Goal: Book appointment/travel/reservation

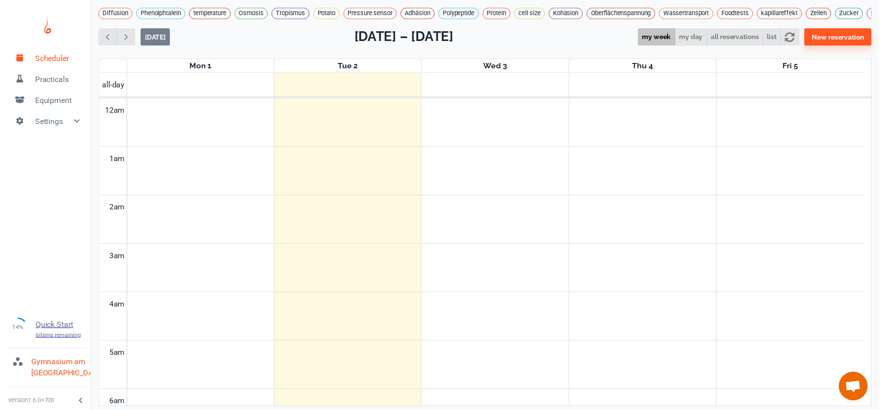
scroll to position [395, 0]
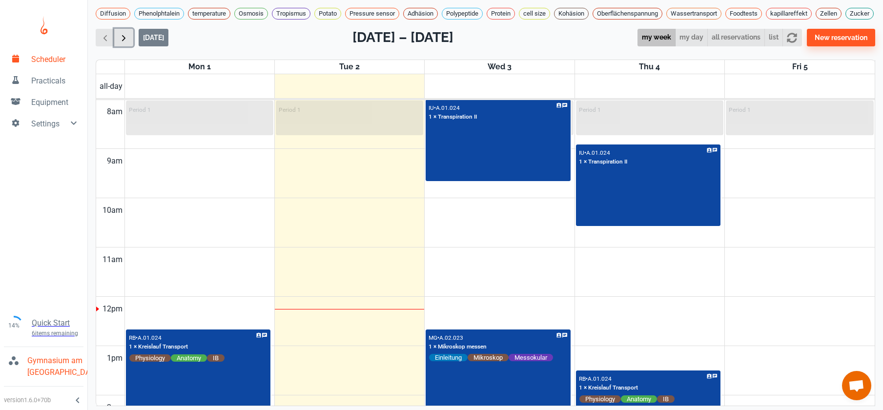
click at [128, 43] on span "button" at bounding box center [124, 38] width 10 height 10
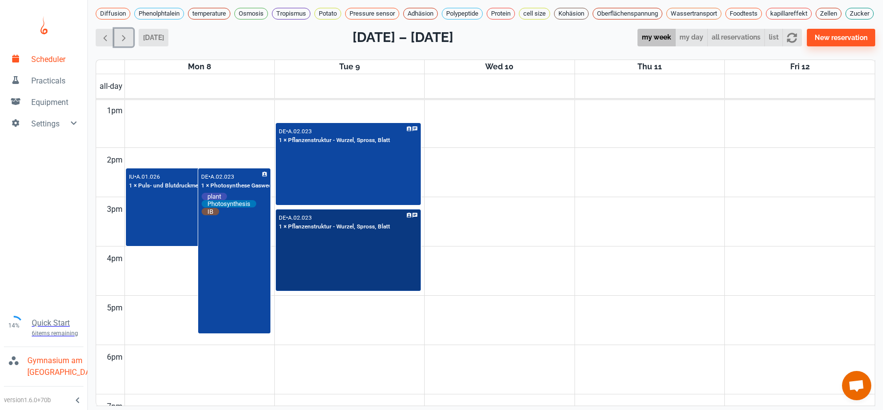
scroll to position [549, 0]
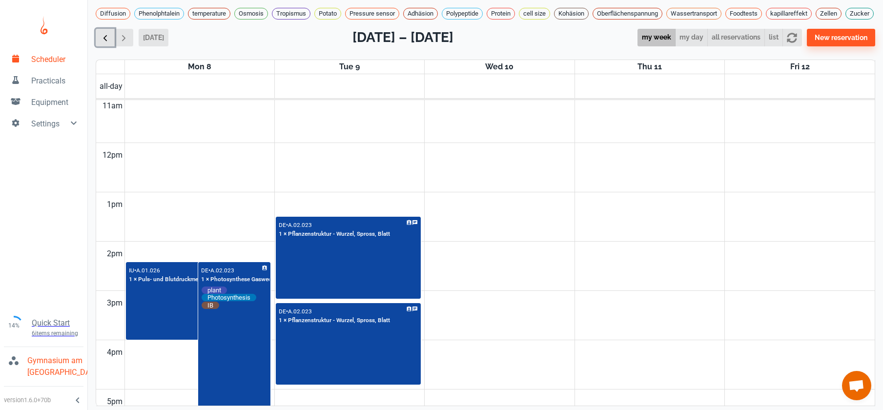
click at [110, 43] on span "button" at bounding box center [105, 38] width 10 height 10
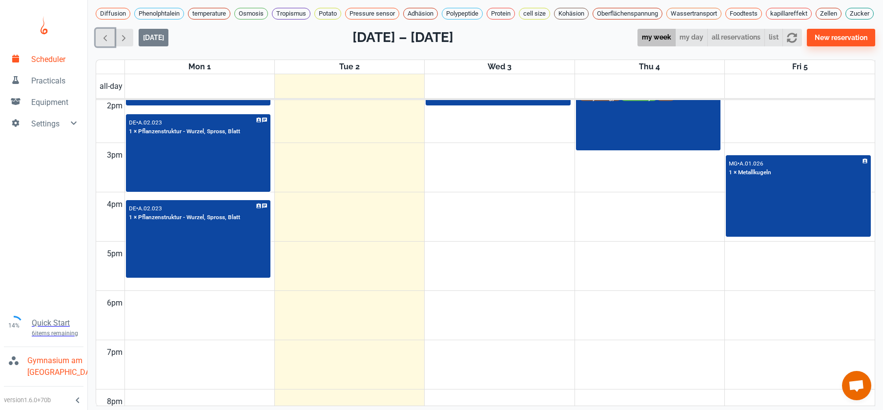
scroll to position [578, 0]
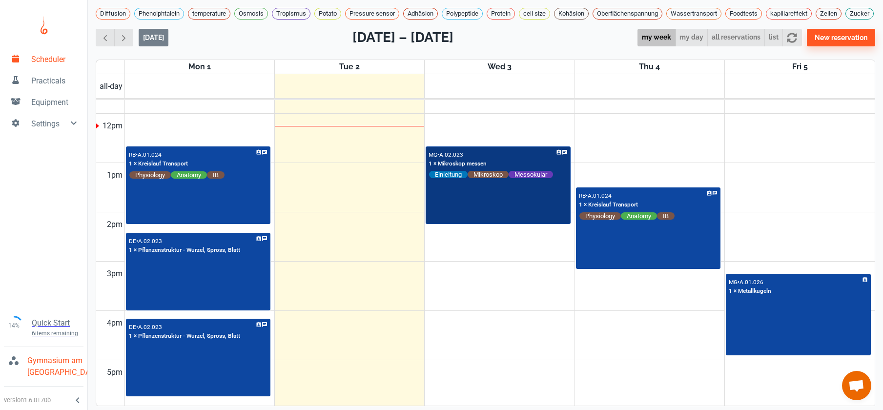
click at [479, 209] on div "MG • A.02.023 1 × Mikroskop messen Einleitung Mikroskop Messokular" at bounding box center [498, 185] width 143 height 76
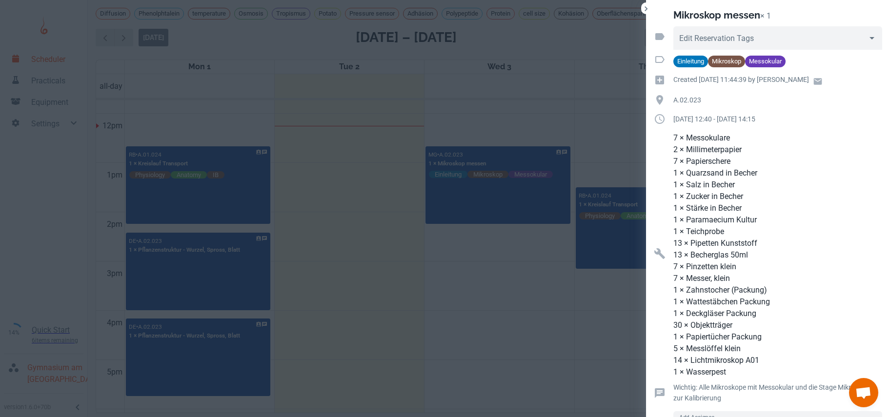
click at [440, 318] on div at bounding box center [445, 208] width 890 height 417
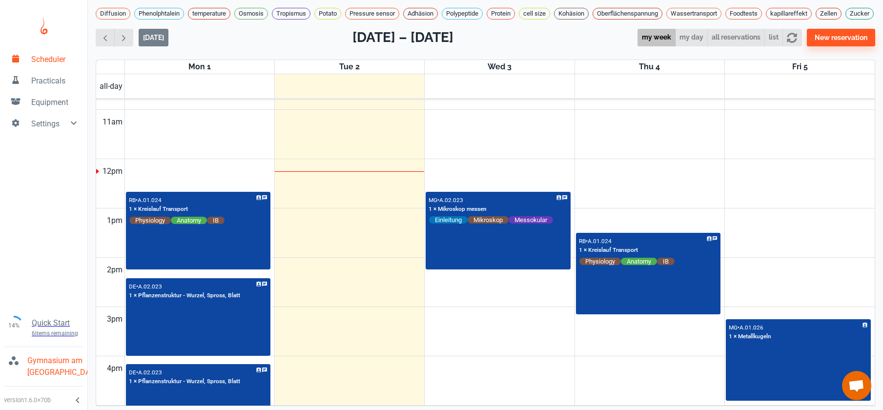
scroll to position [556, 0]
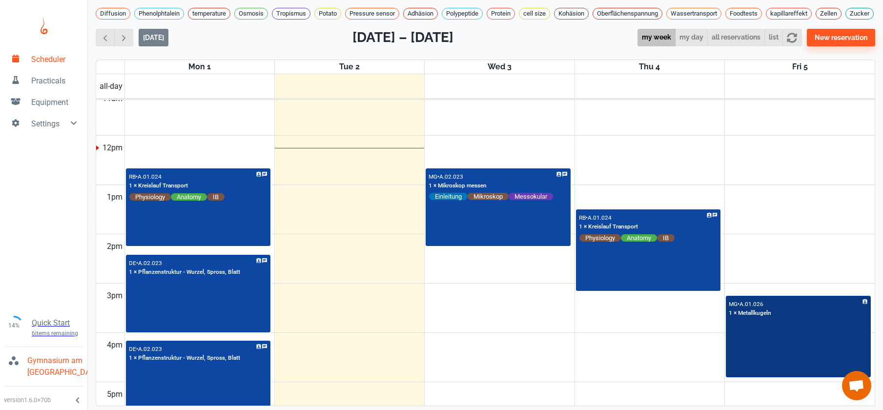
click at [778, 357] on div "MG • A.01.026 1 × Metallkugeln" at bounding box center [798, 337] width 143 height 80
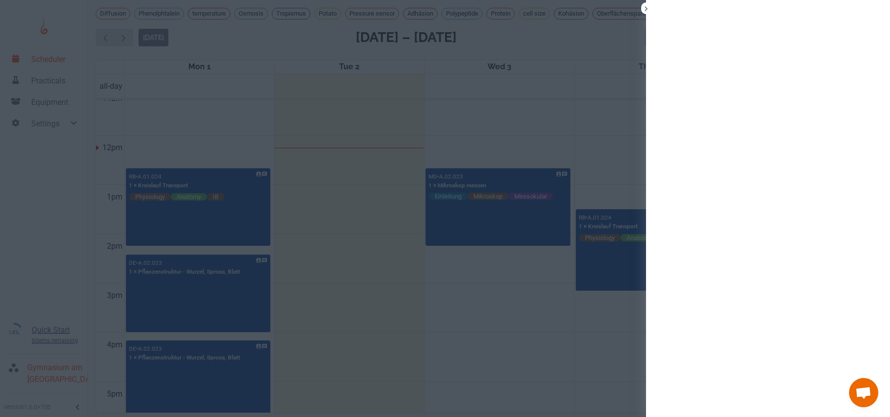
click at [716, 348] on div at bounding box center [768, 208] width 244 height 417
click at [565, 346] on div at bounding box center [445, 208] width 890 height 417
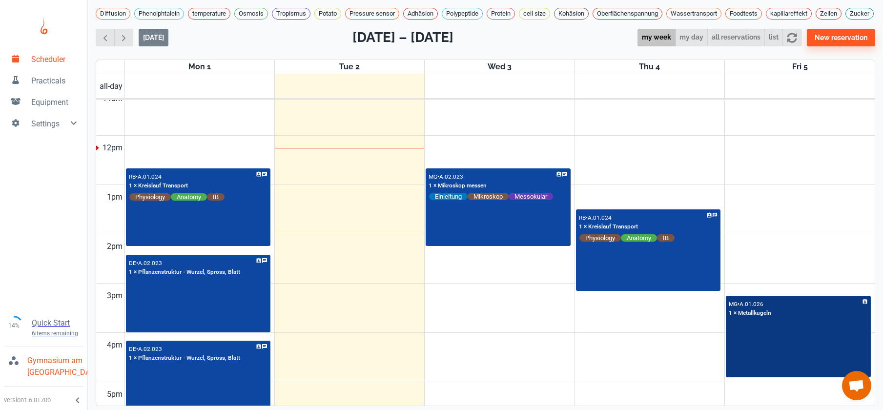
click at [756, 373] on div "MG • A.01.026 1 × Metallkugeln" at bounding box center [798, 337] width 143 height 80
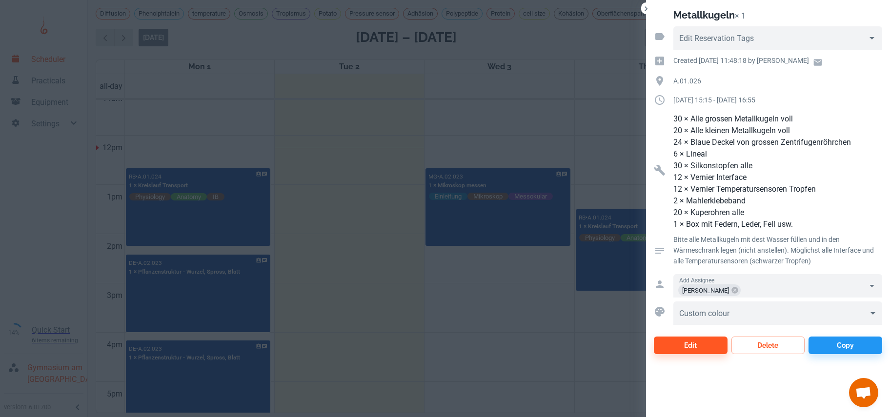
click at [549, 356] on div at bounding box center [445, 208] width 890 height 417
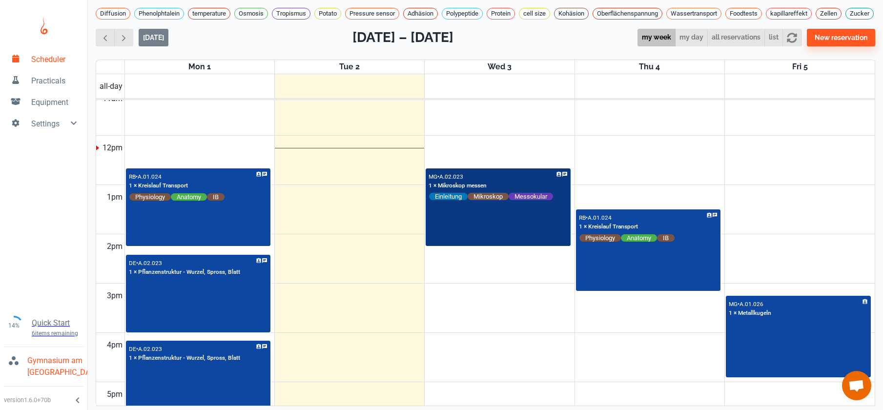
click at [500, 243] on div "MG • A.02.023 1 × Mikroskop messen Einleitung Mikroskop Messokular" at bounding box center [498, 207] width 143 height 76
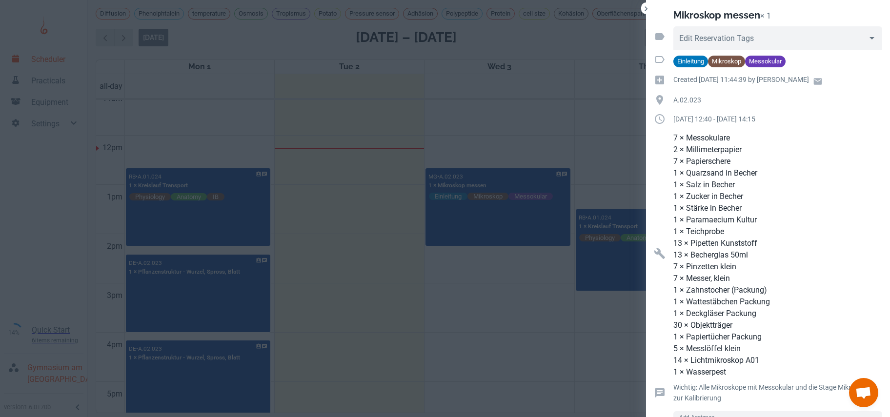
click at [504, 343] on div at bounding box center [445, 208] width 890 height 417
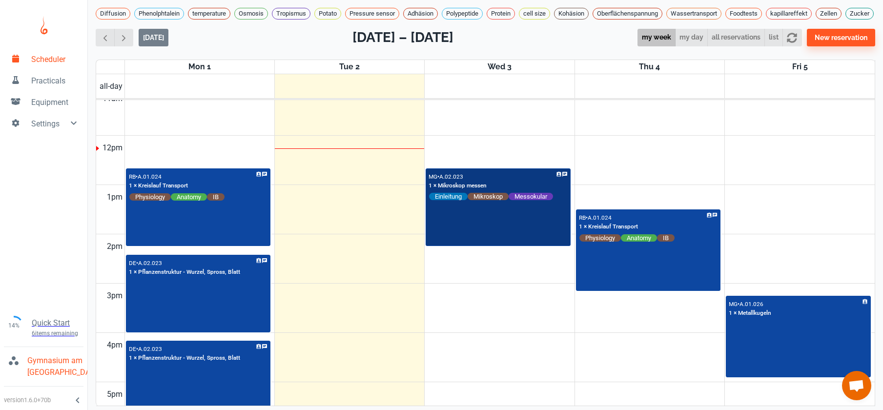
click at [501, 218] on div "MG • A.02.023 1 × Mikroskop messen Einleitung Mikroskop Messokular" at bounding box center [498, 207] width 143 height 76
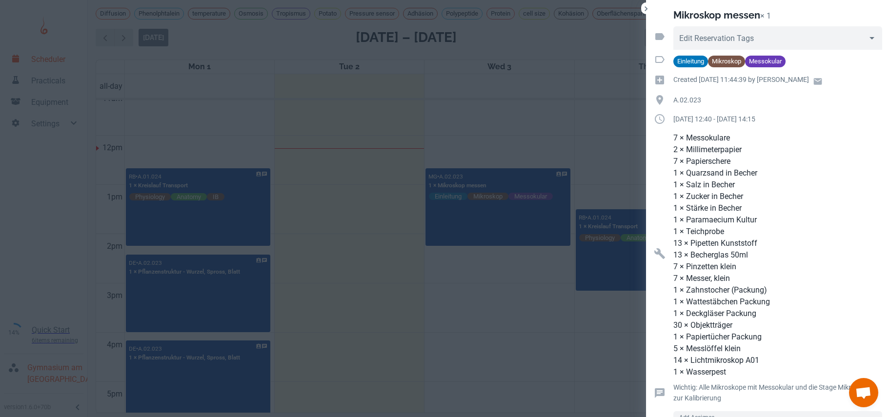
click at [442, 350] on div at bounding box center [445, 208] width 890 height 417
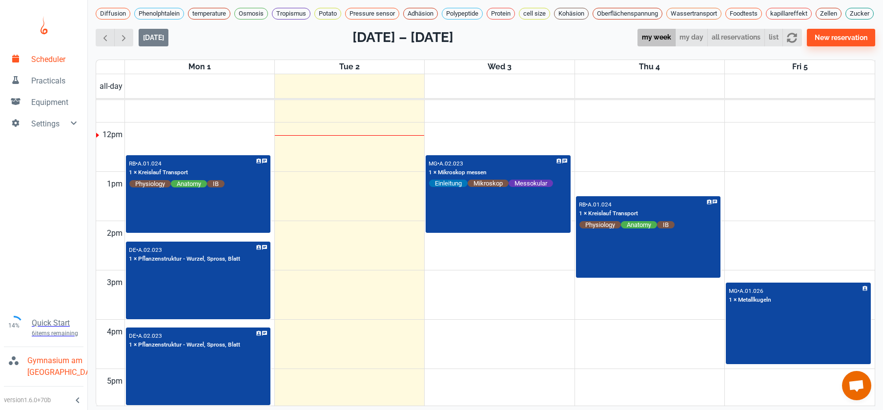
scroll to position [576, 0]
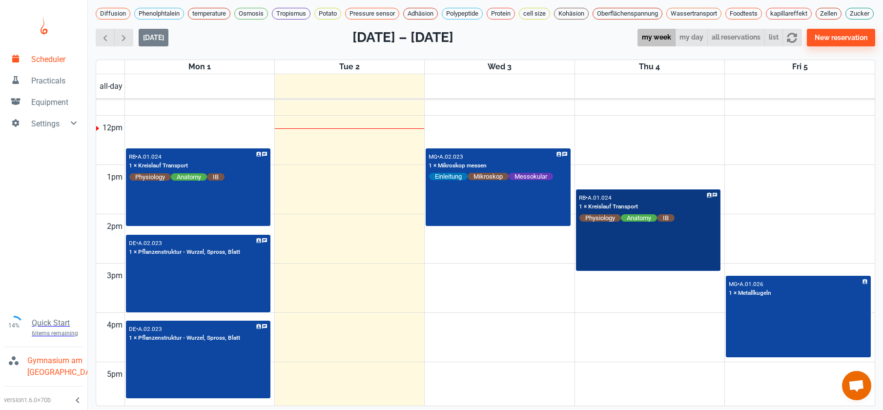
click at [627, 270] on div "RB • A.01.024 1 × Kreislauf Transport Physiology Anatomy IB" at bounding box center [648, 230] width 143 height 80
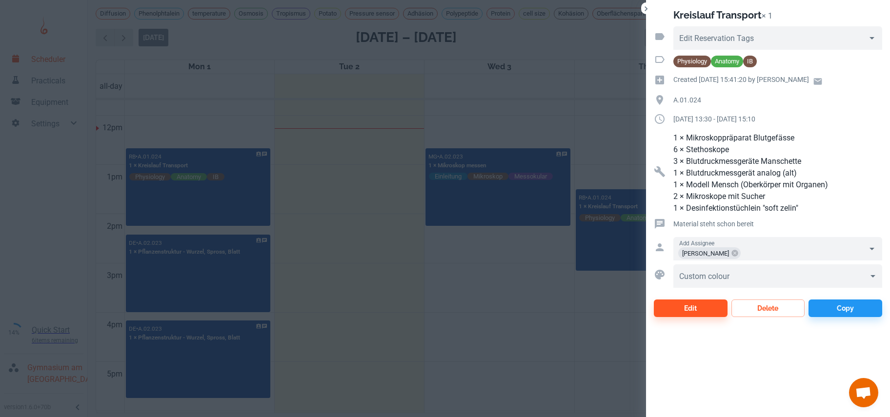
click at [522, 303] on div at bounding box center [445, 208] width 890 height 417
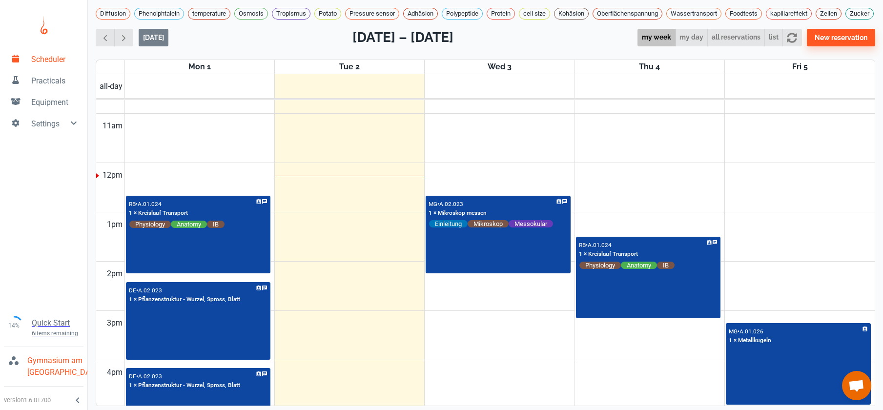
scroll to position [262, 0]
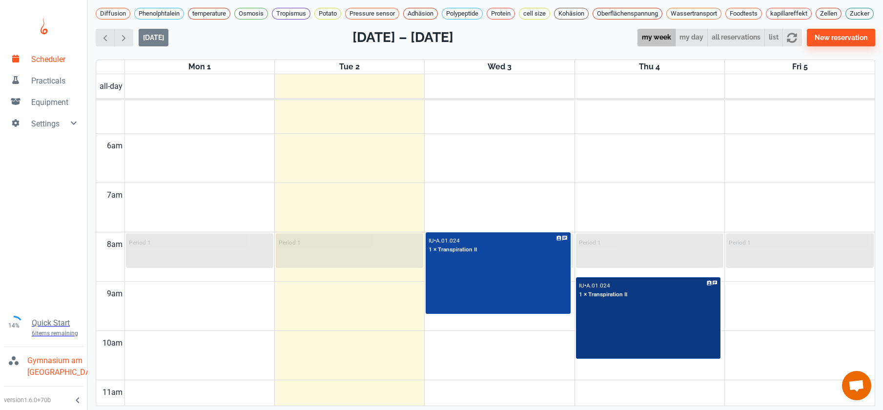
click at [603, 347] on div "IU • A.01.024 1 × Transpiration II" at bounding box center [648, 318] width 143 height 80
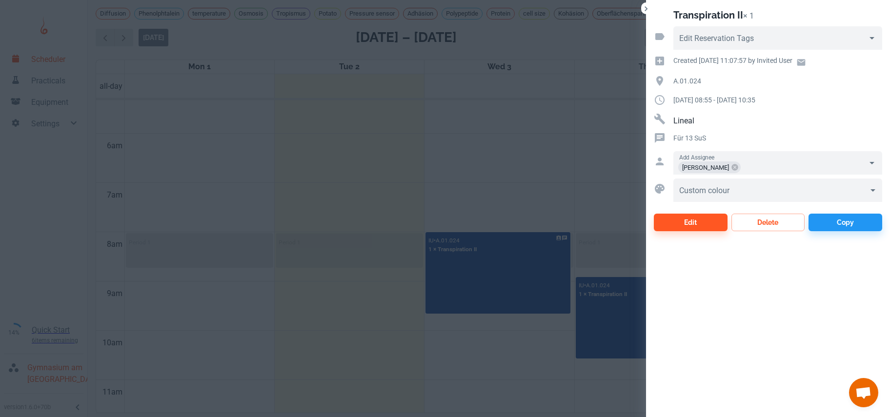
click at [487, 294] on div at bounding box center [445, 208] width 890 height 417
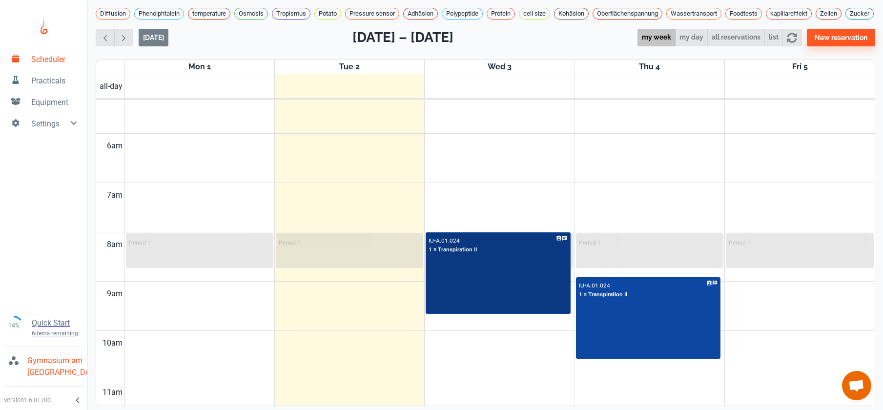
click at [487, 294] on div "IU • A.01.024 1 × Transpiration II" at bounding box center [498, 273] width 143 height 80
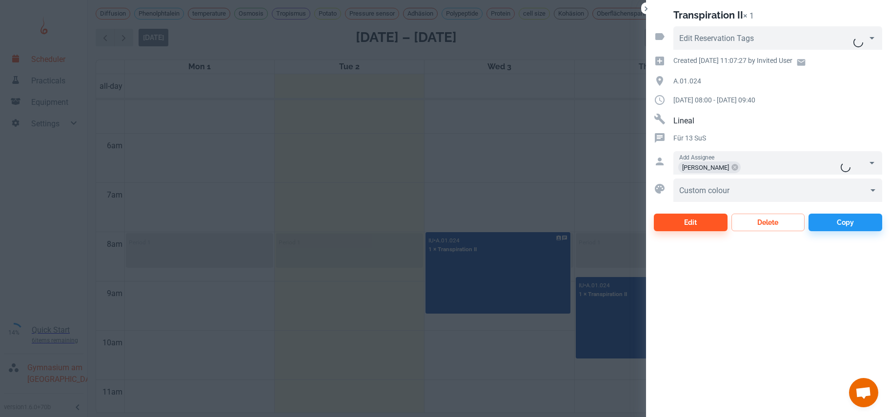
click at [487, 294] on div at bounding box center [445, 208] width 890 height 417
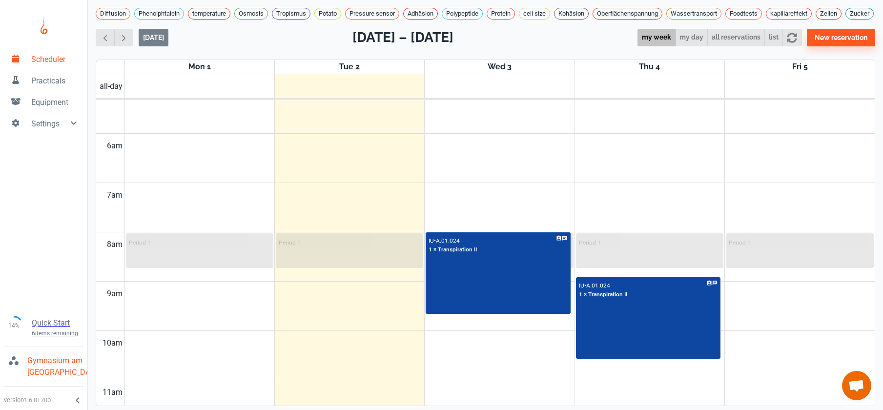
click at [488, 183] on td at bounding box center [499, 170] width 750 height 25
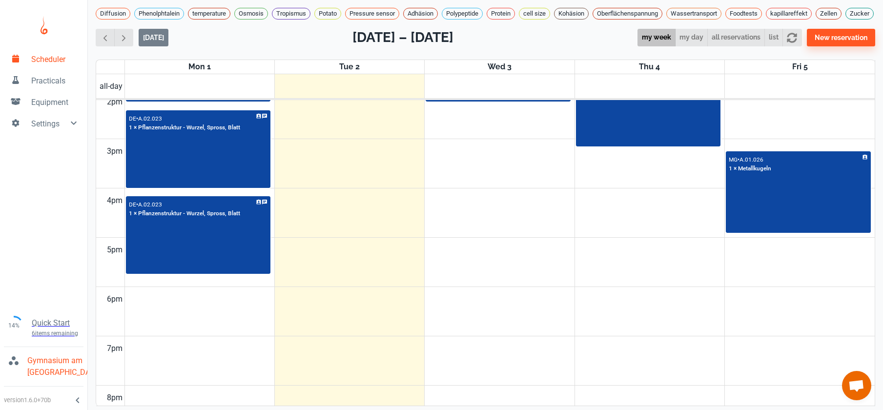
scroll to position [498, 0]
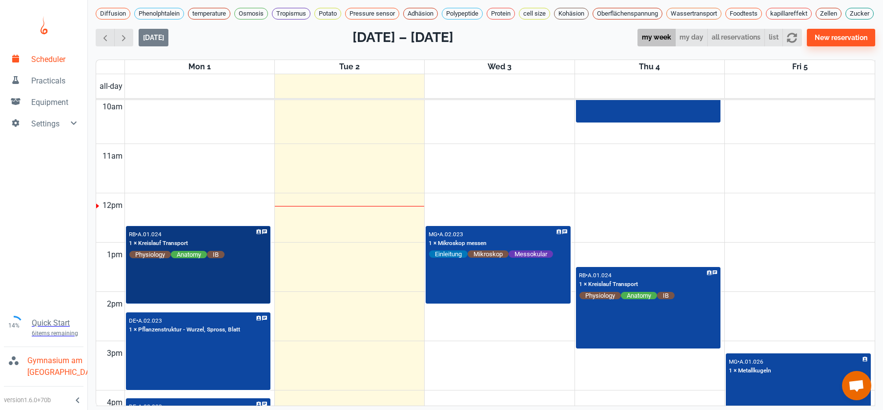
click at [209, 289] on div "RB • A.01.024 1 × Kreislauf Transport Physiology Anatomy IB" at bounding box center [198, 265] width 143 height 76
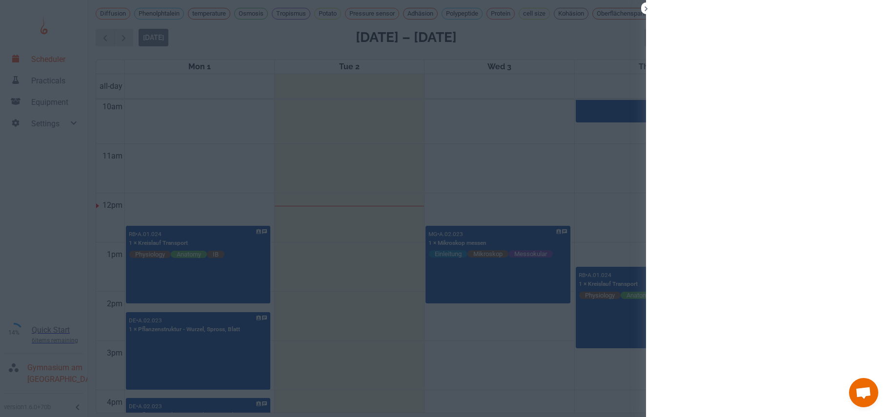
click at [209, 288] on div at bounding box center [445, 208] width 890 height 417
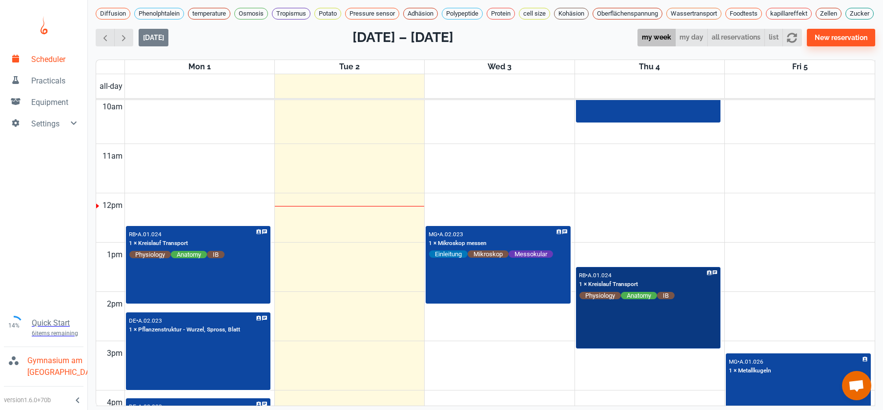
click at [638, 342] on div "RB • A.01.024 1 × Kreislauf Transport Physiology Anatomy IB" at bounding box center [648, 308] width 143 height 80
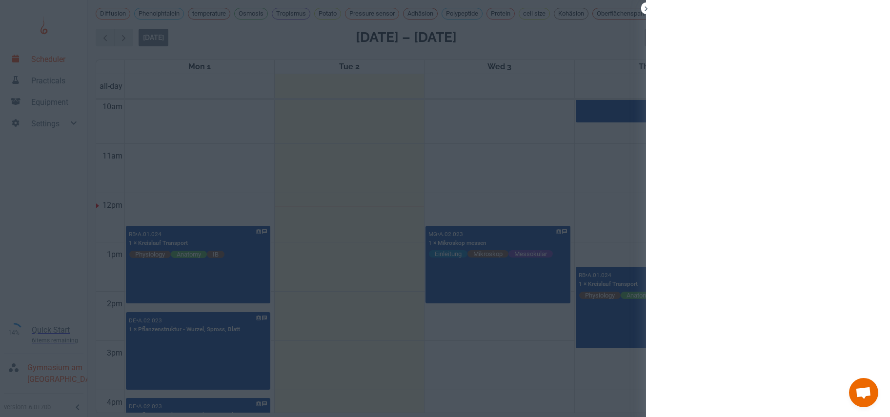
click at [506, 159] on div at bounding box center [445, 208] width 890 height 417
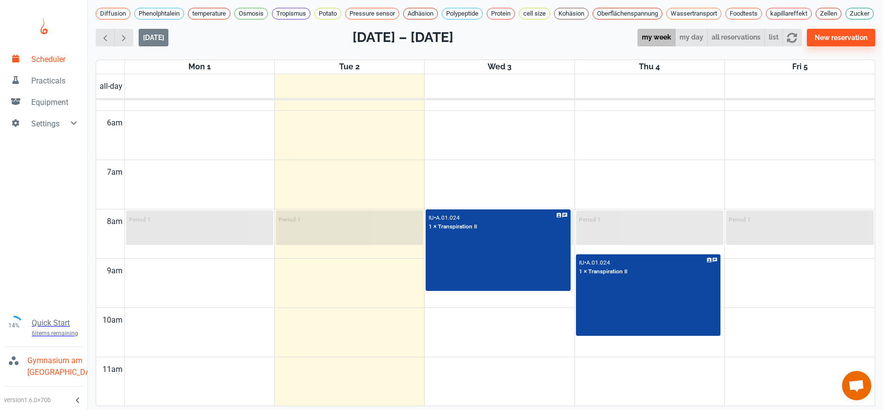
scroll to position [462, 0]
